Goal: Information Seeking & Learning: Learn about a topic

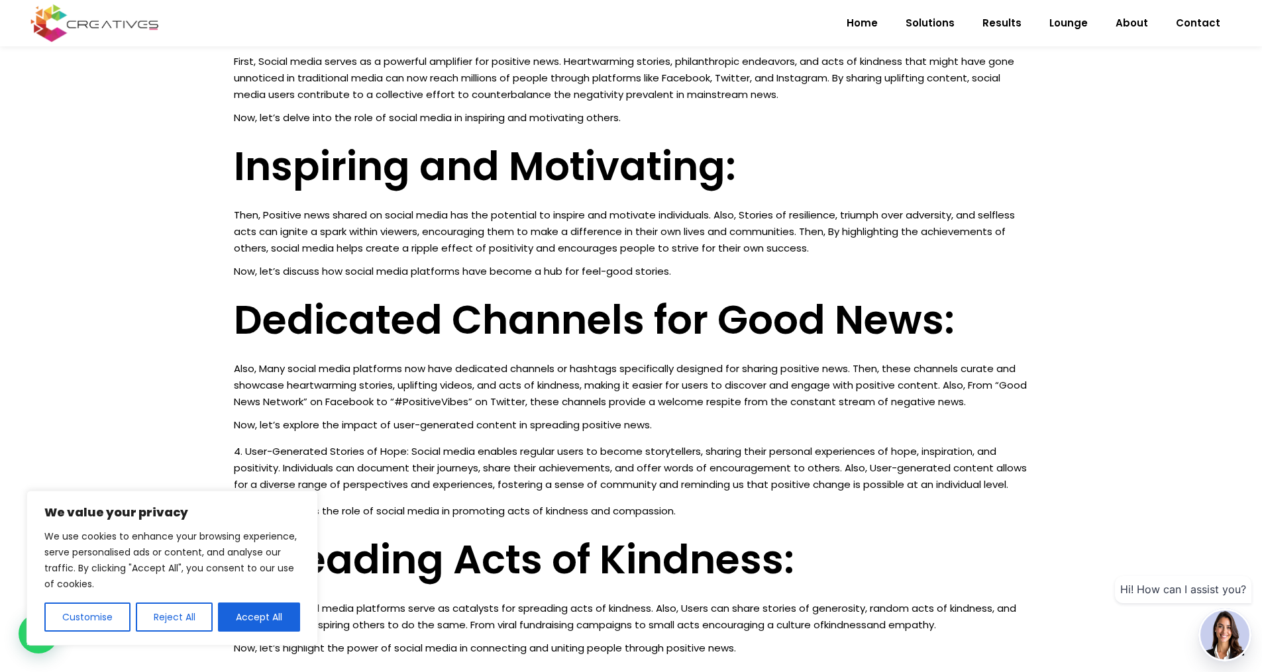
scroll to position [1625, 0]
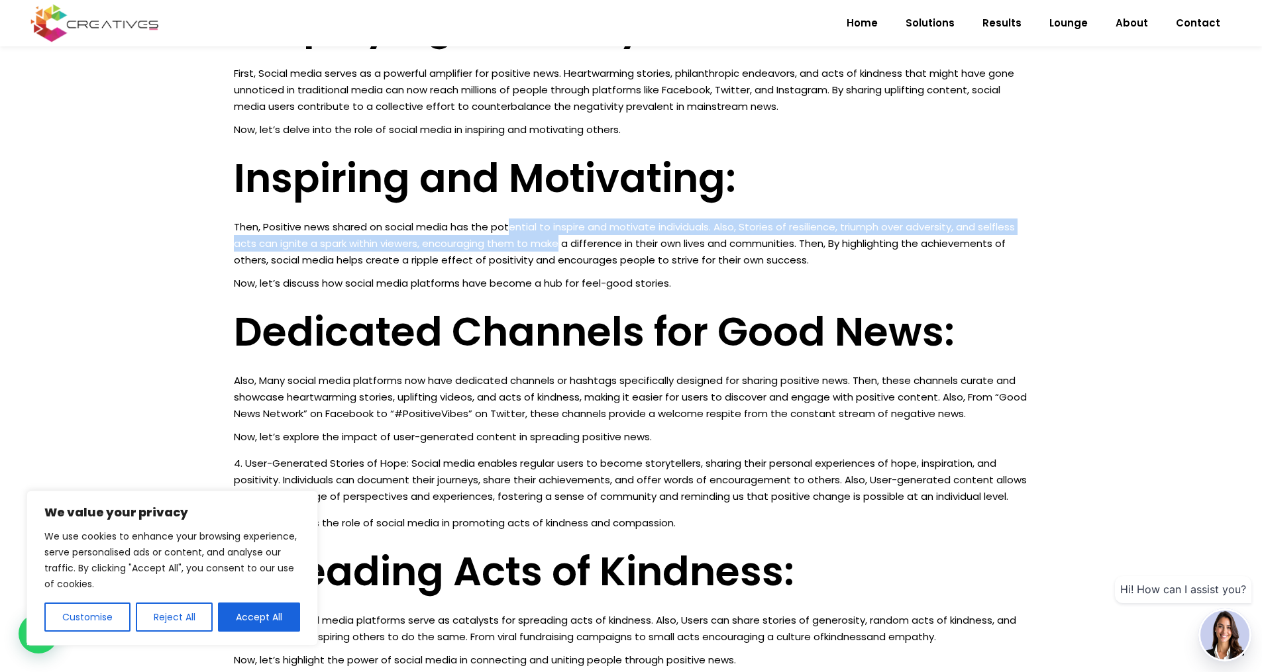
drag, startPoint x: 558, startPoint y: 252, endPoint x: 501, endPoint y: 231, distance: 60.8
click at [501, 231] on p "Then, Positive news shared on social media has the potential to inspire and mot…" at bounding box center [631, 244] width 795 height 50
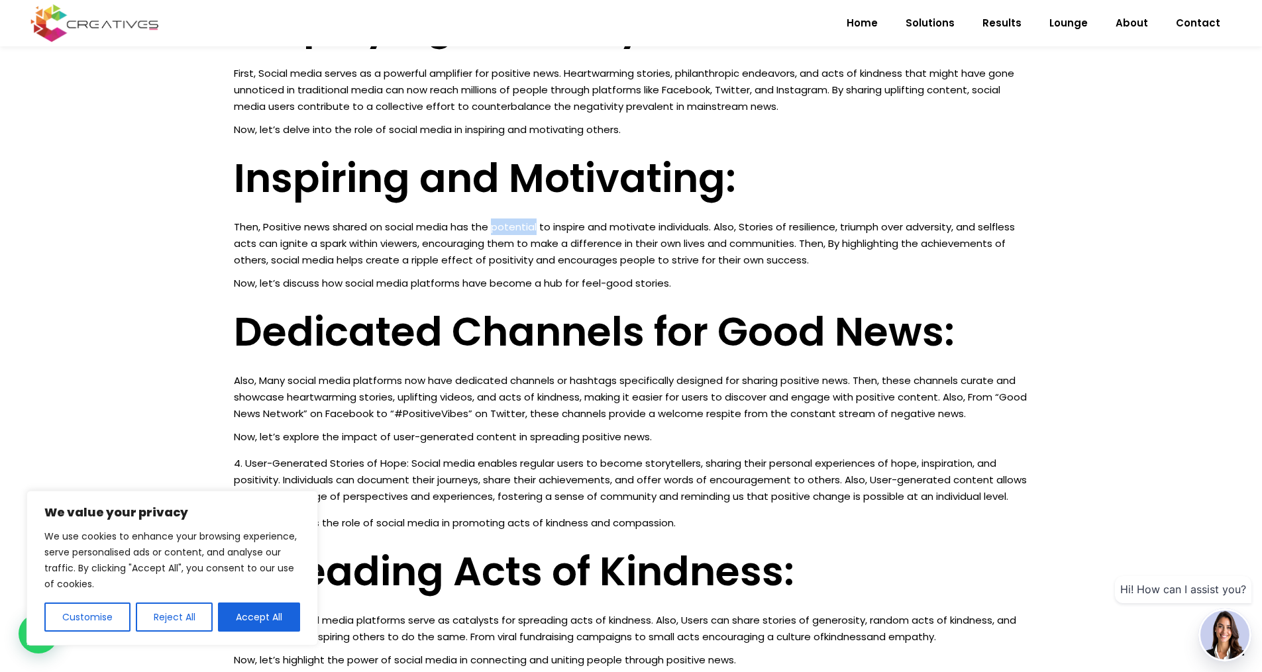
click at [501, 231] on p "Then, Positive news shared on social media has the potential to inspire and mot…" at bounding box center [631, 244] width 795 height 50
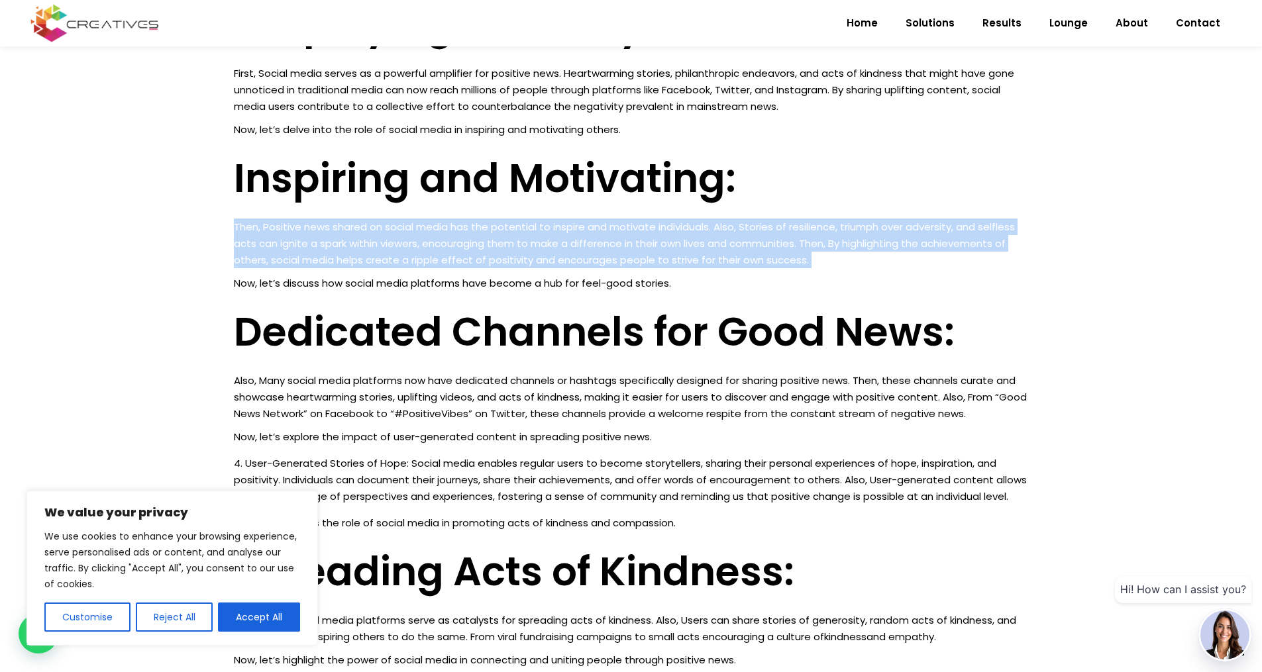
click at [501, 231] on p "Then, Positive news shared on social media has the potential to inspire and mot…" at bounding box center [631, 244] width 795 height 50
copy div "Then, Positive news shared on social media has the potential to inspire and mot…"
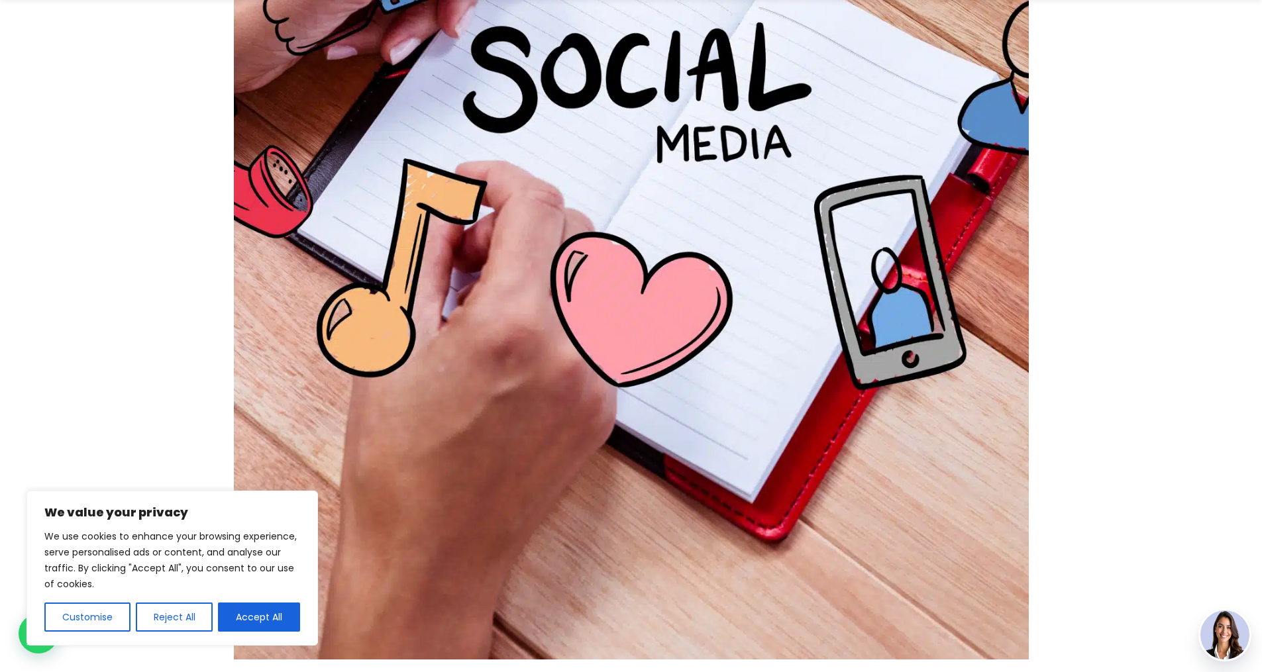
scroll to position [0, 0]
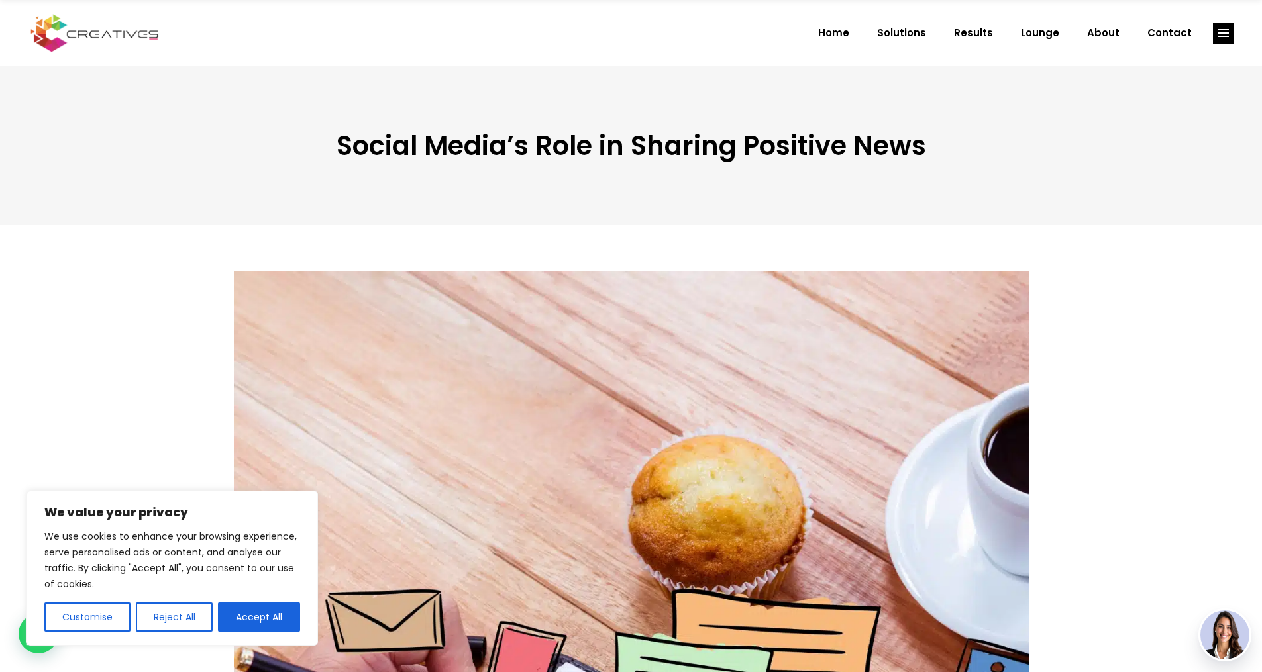
click at [640, 154] on h3 "Social Media’s Role in Sharing Positive News" at bounding box center [631, 146] width 795 height 32
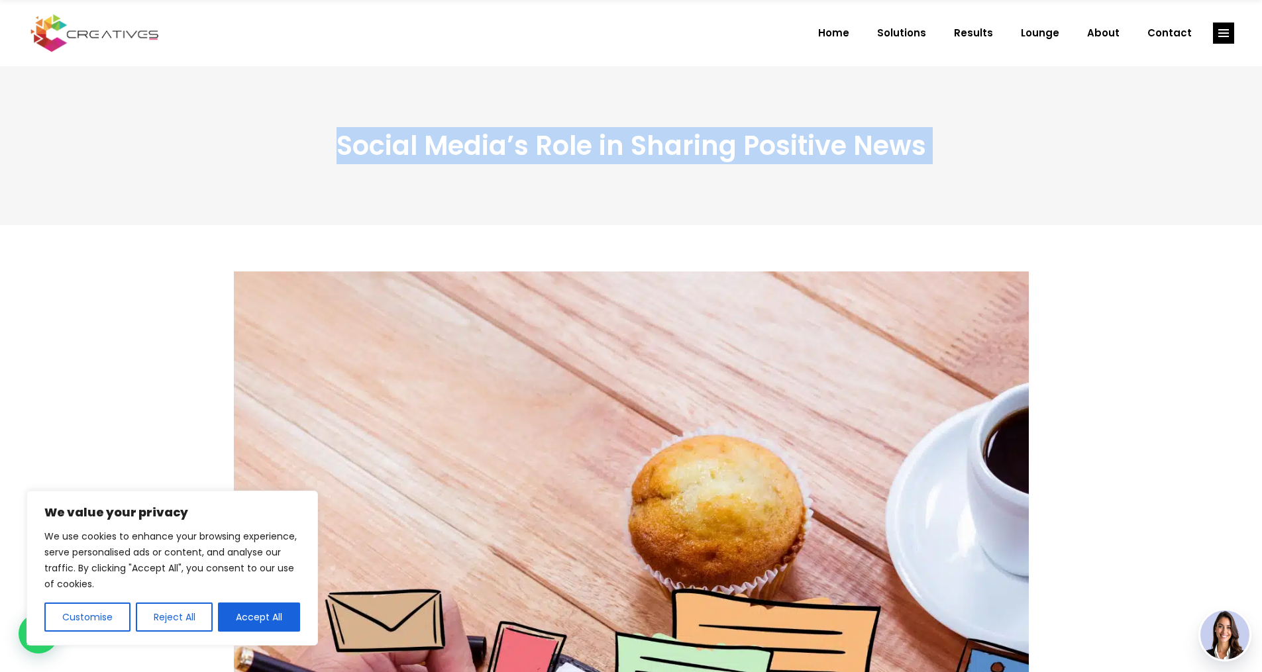
click at [640, 154] on h3 "Social Media’s Role in Sharing Positive News" at bounding box center [631, 146] width 795 height 32
copy div "Social Media’s Role in Sharing Positive News"
